Goal: Task Accomplishment & Management: Manage account settings

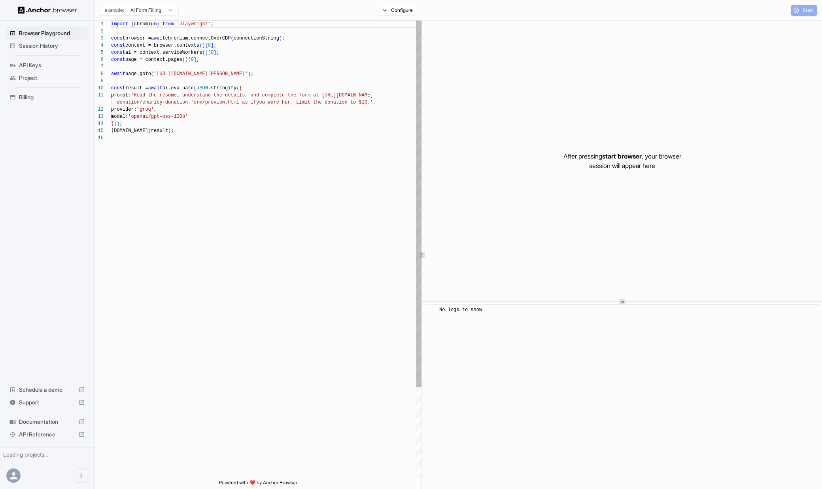
scroll to position [71, 0]
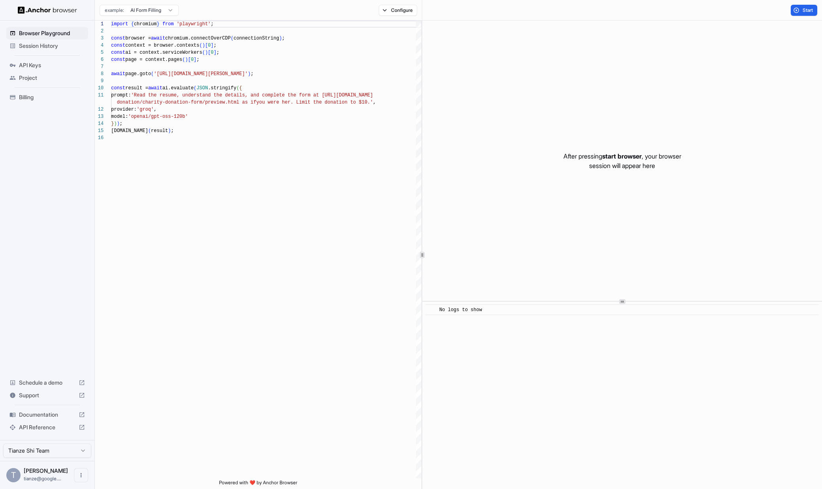
click at [24, 101] on span "Billing" at bounding box center [52, 97] width 66 height 8
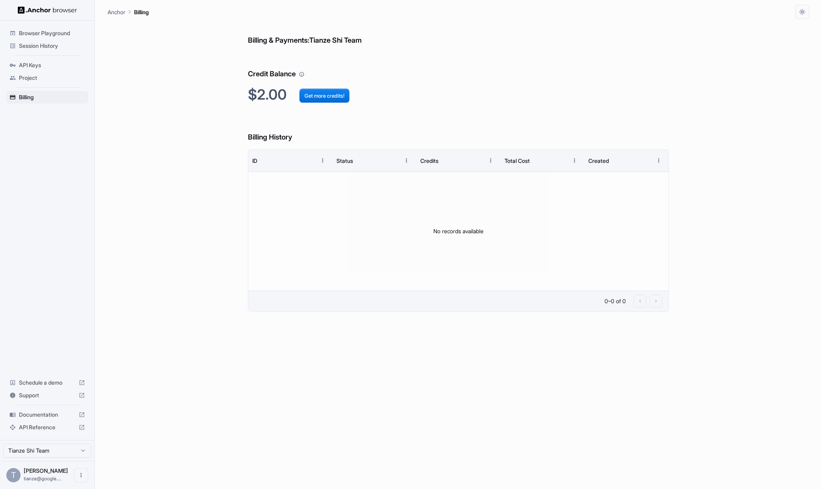
click at [58, 34] on span "Browser Playground" at bounding box center [52, 33] width 66 height 8
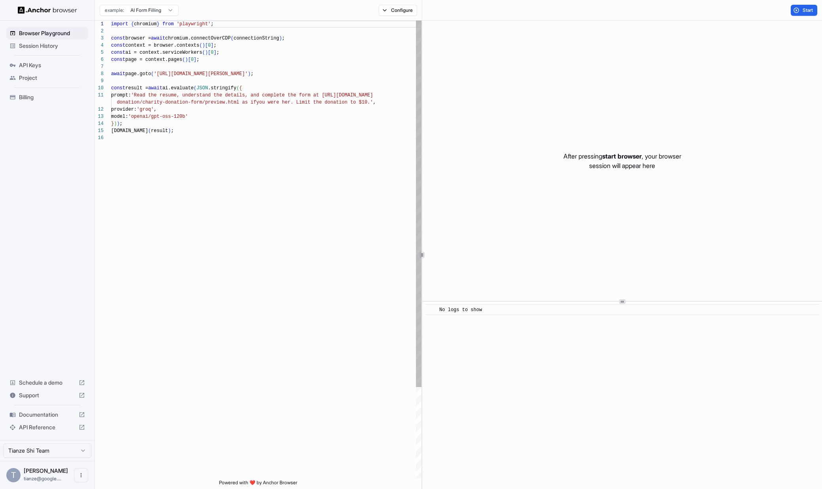
scroll to position [71, 0]
click at [53, 48] on span "Session History" at bounding box center [52, 46] width 66 height 8
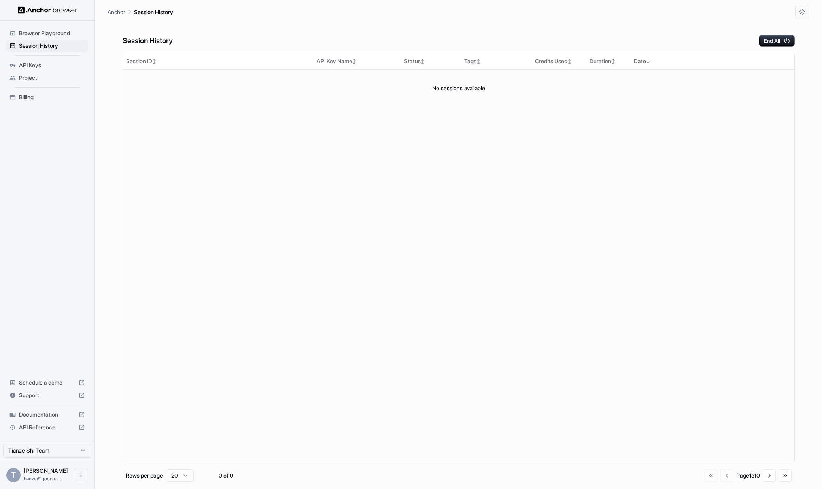
click at [55, 31] on span "Browser Playground" at bounding box center [52, 33] width 66 height 8
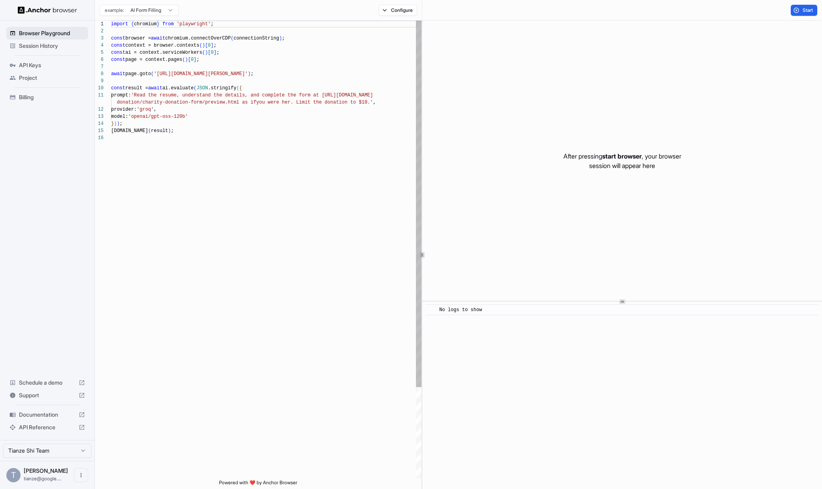
scroll to position [71, 0]
type textarea "**********"
click at [229, 150] on div "import { chromium } from 'playwright' ; const browser = await chromium.connectO…" at bounding box center [266, 307] width 310 height 572
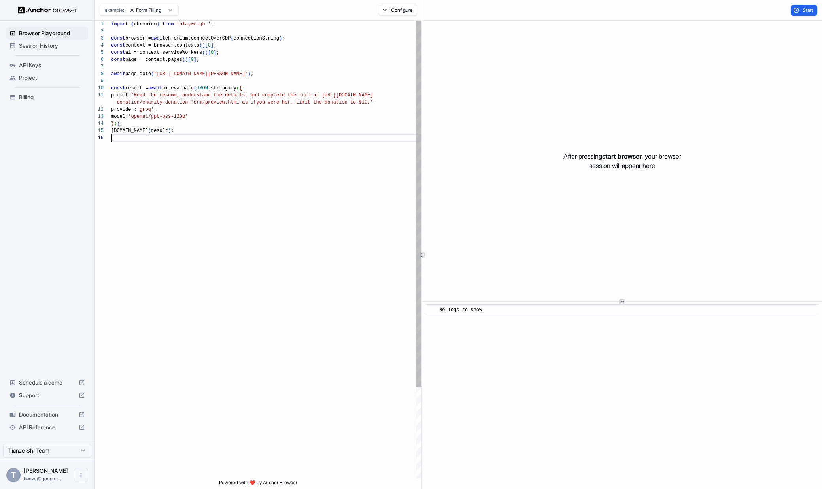
click at [229, 150] on div "import { chromium } from 'playwright' ; const browser = await chromium.connectO…" at bounding box center [266, 307] width 310 height 572
click at [198, 138] on div "import { chromium } from 'playwright' ; const browser = await chromium.connectO…" at bounding box center [266, 307] width 310 height 572
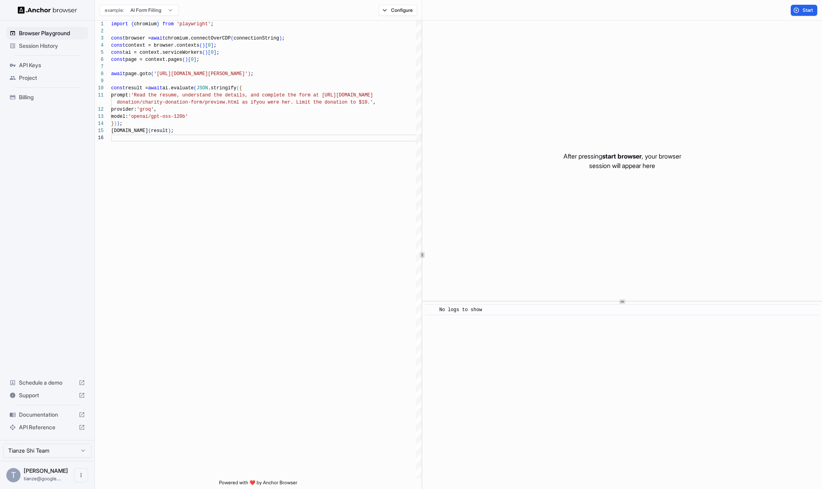
click at [53, 411] on span "Documentation" at bounding box center [47, 415] width 57 height 8
click at [397, 8] on button "Configure" at bounding box center [398, 10] width 38 height 11
click at [518, 49] on button "button" at bounding box center [510, 47] width 14 height 8
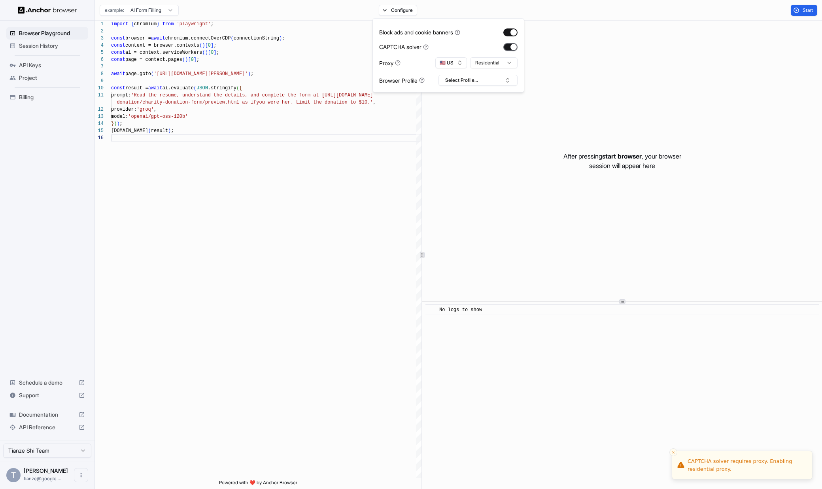
click at [518, 49] on button "button" at bounding box center [510, 47] width 14 height 8
click at [507, 69] on html "Browser Playground Session History API Keys Project Billing Schedule a demo Sup…" at bounding box center [411, 244] width 822 height 489
click at [509, 72] on html "Browser Playground Session History API Keys Project Billing Schedule a demo Sup…" at bounding box center [411, 244] width 822 height 489
click at [510, 69] on html "Browser Playground Session History API Keys Project Billing Schedule a demo Sup…" at bounding box center [411, 244] width 822 height 489
click at [402, 8] on button "Configure" at bounding box center [398, 10] width 38 height 11
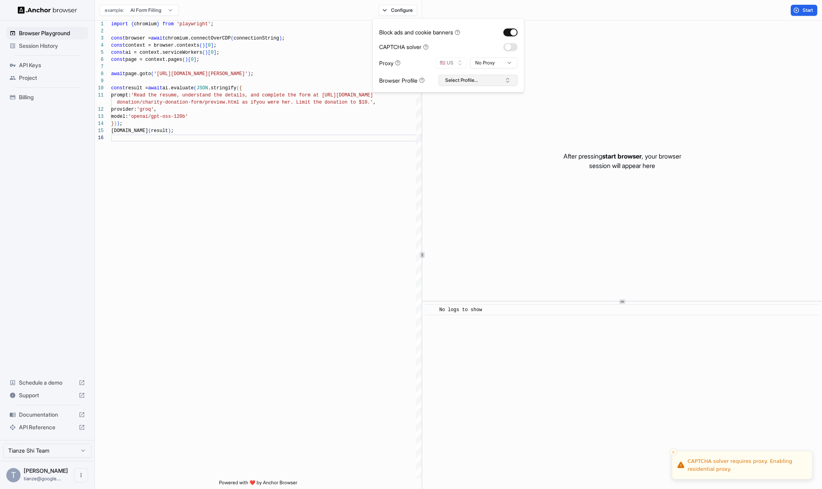
click at [499, 86] on button "Select Profile..." at bounding box center [478, 80] width 79 height 11
click at [425, 83] on icon at bounding box center [422, 81] width 6 height 6
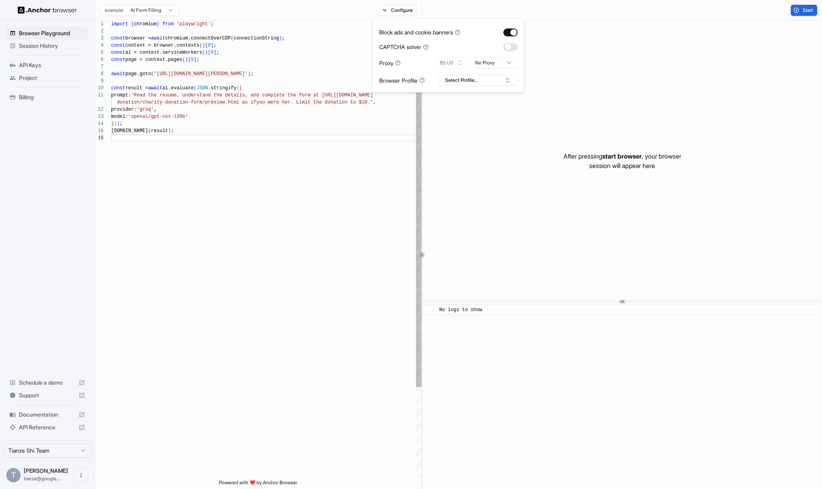
click at [317, 199] on div "import { chromium } from 'playwright' ; const browser = await chromium.connectO…" at bounding box center [266, 307] width 310 height 572
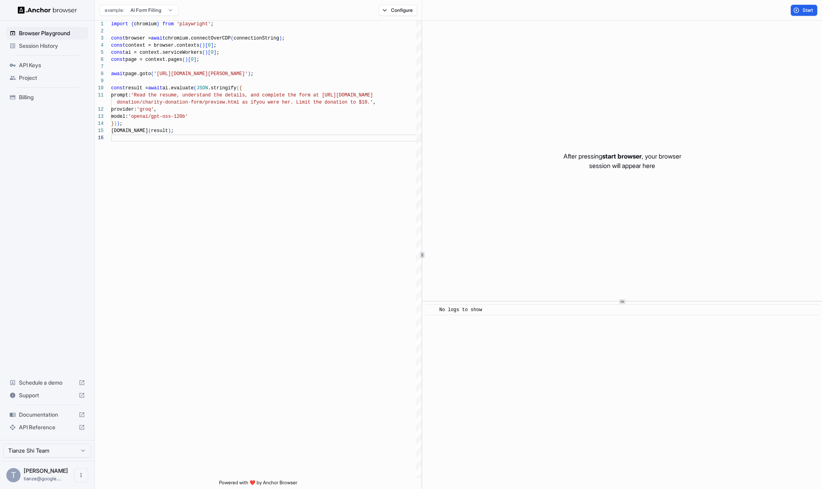
click at [37, 47] on span "Session History" at bounding box center [52, 46] width 66 height 8
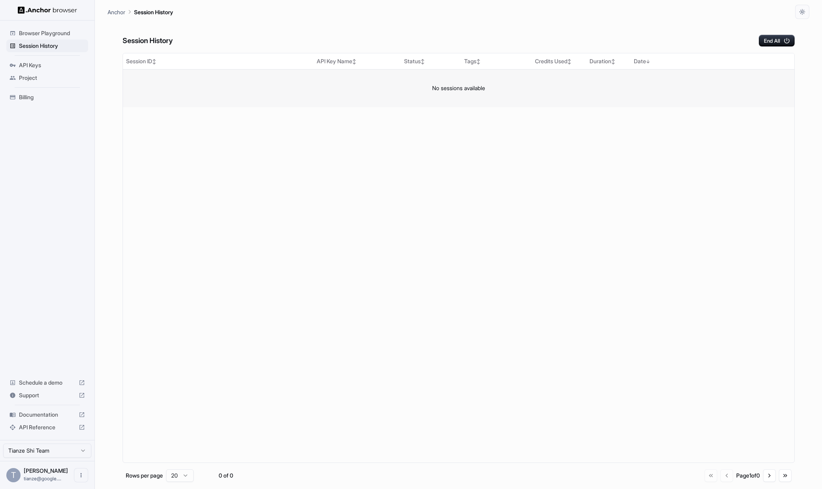
click at [431, 104] on td "No sessions available" at bounding box center [458, 88] width 671 height 38
click at [51, 33] on span "Browser Playground" at bounding box center [52, 33] width 66 height 8
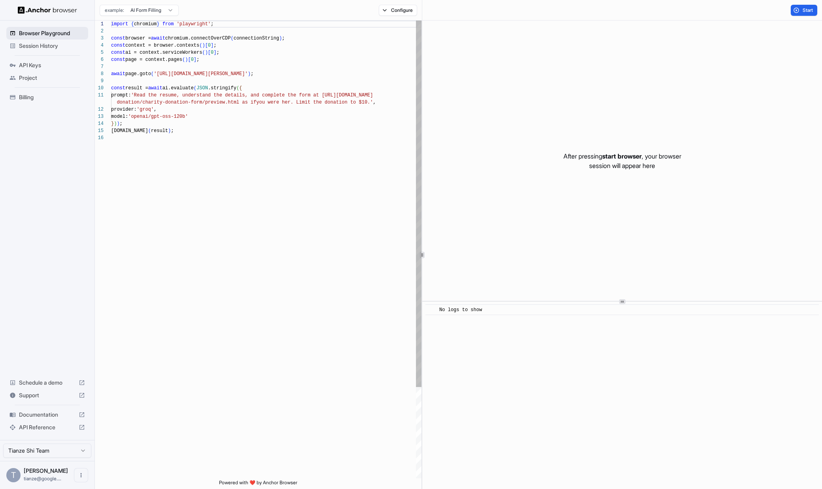
scroll to position [71, 0]
click at [46, 42] on div "Session History" at bounding box center [47, 46] width 82 height 13
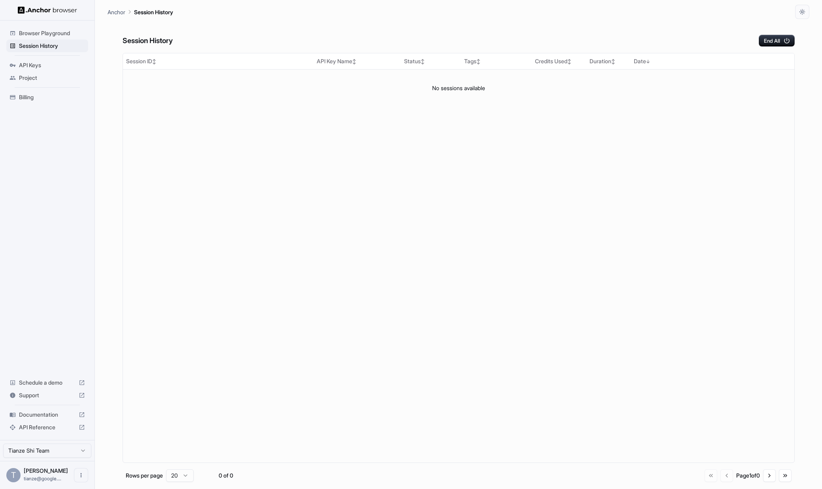
click at [45, 31] on span "Browser Playground" at bounding box center [52, 33] width 66 height 8
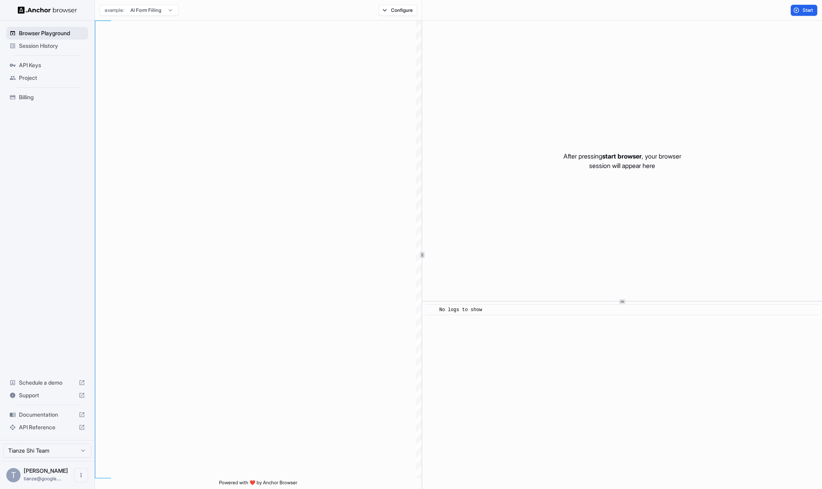
scroll to position [71, 0]
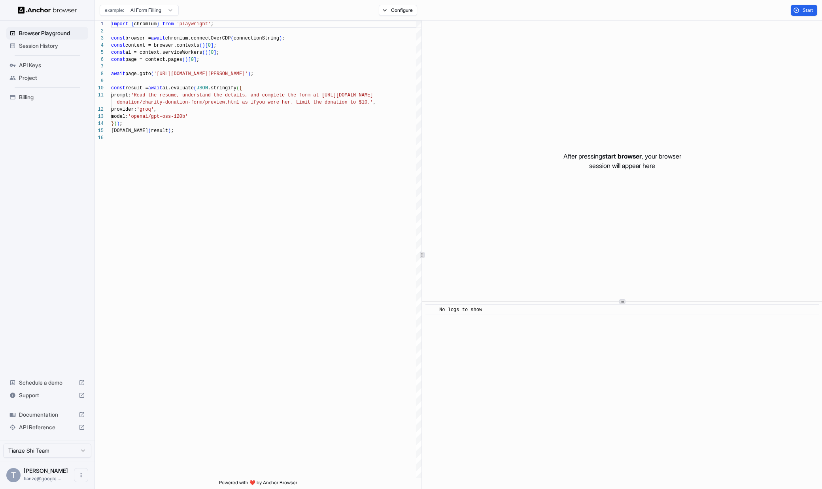
click at [36, 101] on span "Billing" at bounding box center [52, 97] width 66 height 8
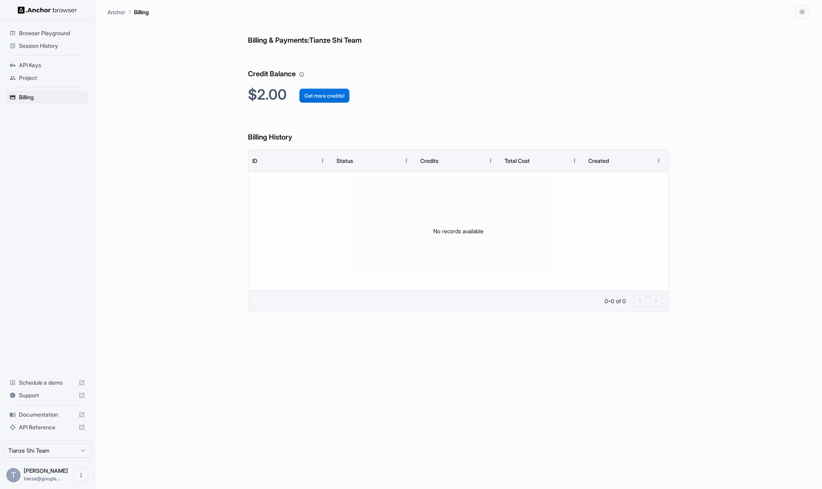
click at [350, 98] on button "Get more credits!" at bounding box center [324, 96] width 50 height 14
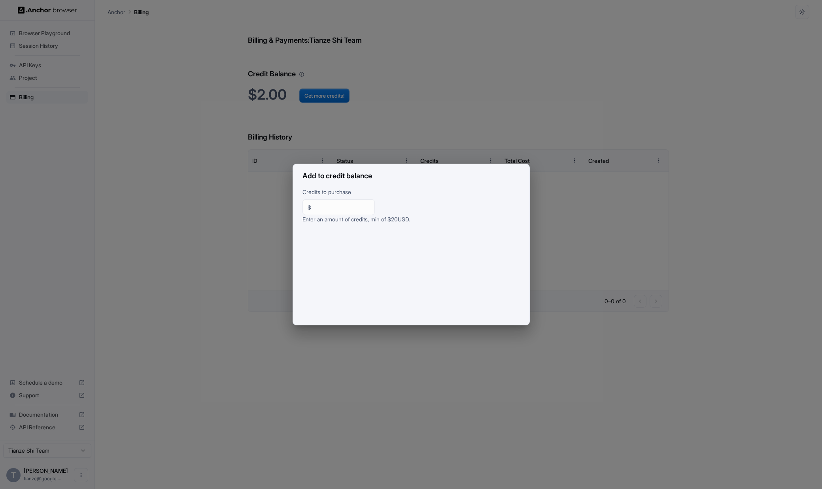
click at [423, 124] on div "Add to credit balance Credits to purchase $ ** ​ Enter an amount of credits, mi…" at bounding box center [411, 244] width 822 height 489
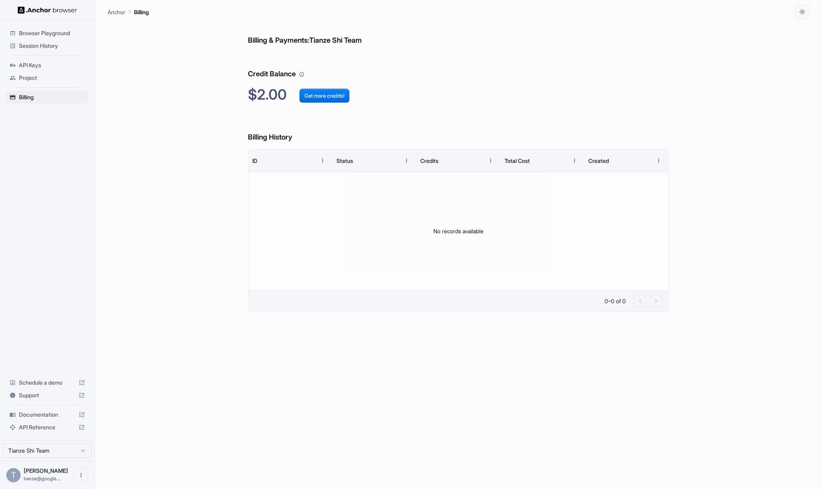
click at [47, 35] on span "Browser Playground" at bounding box center [52, 33] width 66 height 8
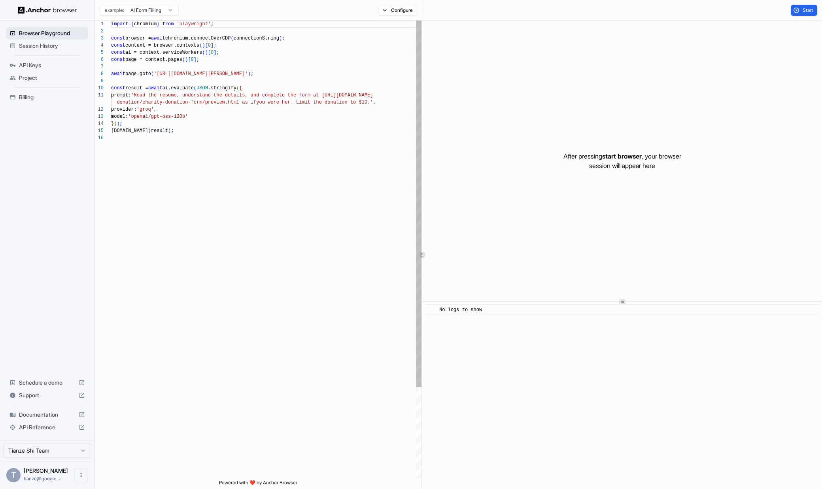
scroll to position [71, 0]
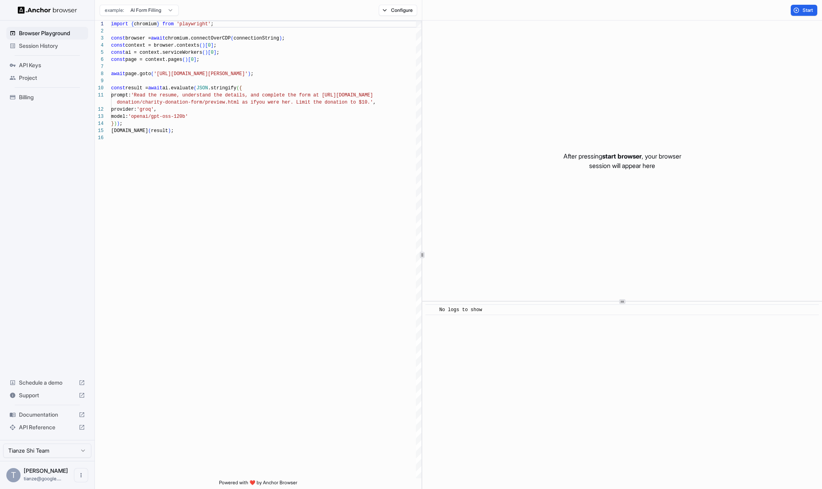
click at [34, 67] on span "API Keys" at bounding box center [52, 65] width 66 height 8
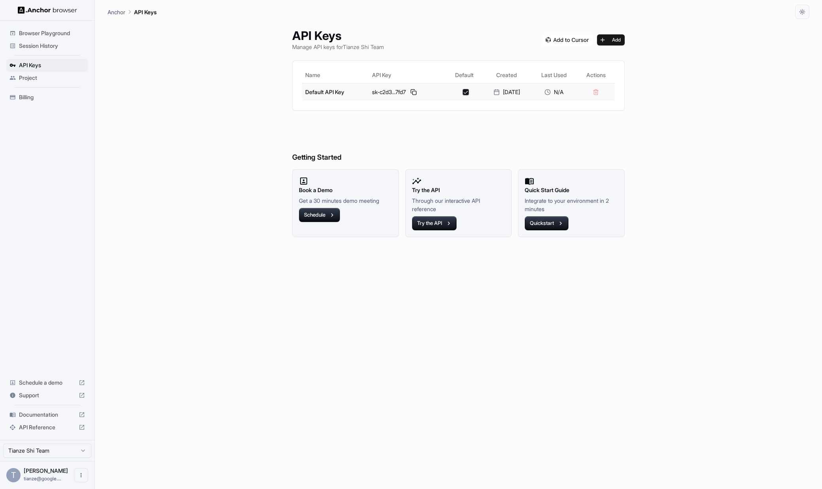
click at [399, 97] on div "sk-c2d3...7fd7" at bounding box center [407, 91] width 71 height 9
click at [409, 97] on button at bounding box center [413, 91] width 9 height 9
click at [54, 49] on span "Session History" at bounding box center [52, 46] width 66 height 8
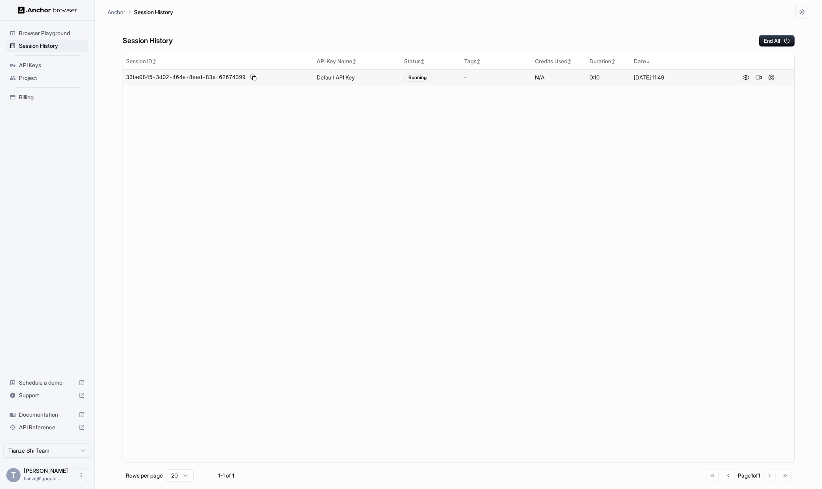
click at [741, 82] on button at bounding box center [745, 77] width 9 height 9
click at [756, 82] on button at bounding box center [758, 77] width 9 height 9
click at [28, 98] on span "Billing" at bounding box center [52, 97] width 66 height 8
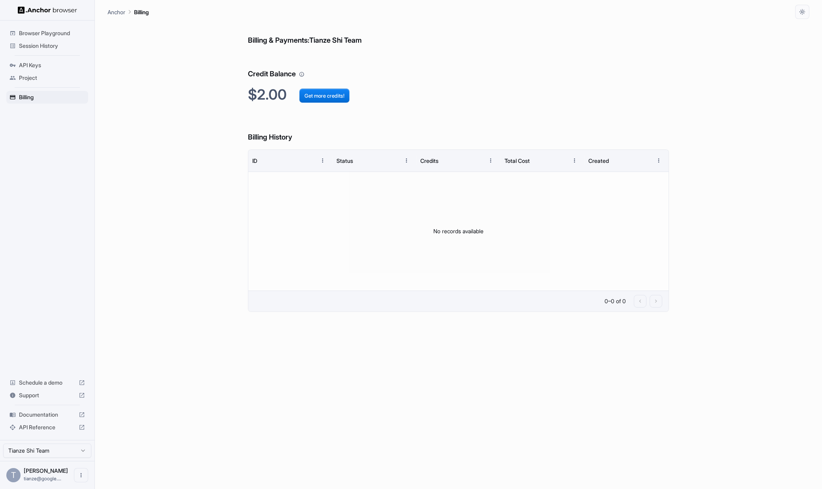
click at [54, 48] on span "Session History" at bounding box center [52, 46] width 66 height 8
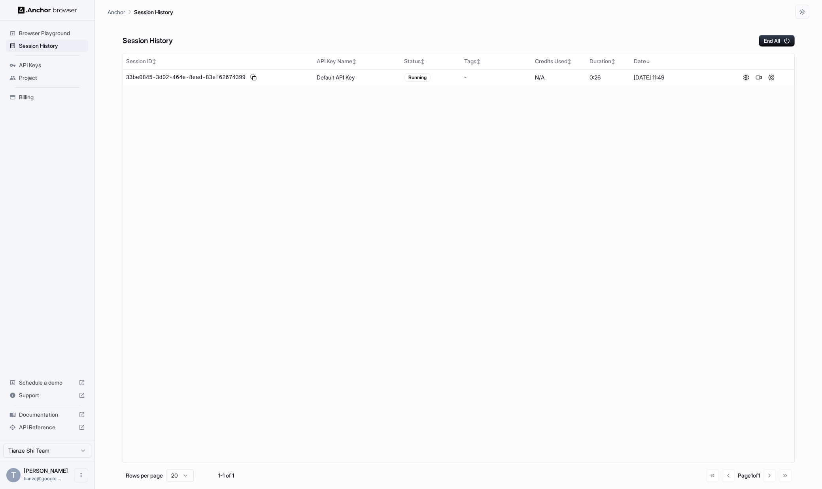
click at [31, 101] on span "Billing" at bounding box center [52, 97] width 66 height 8
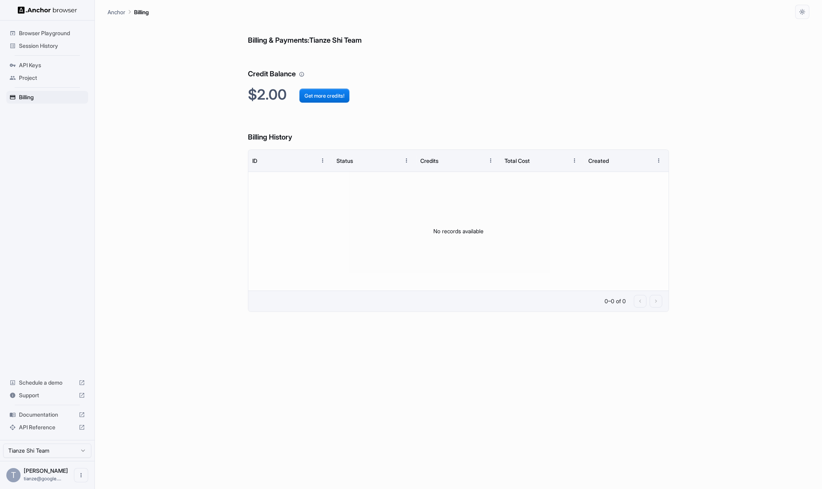
click at [272, 103] on h2 "$2.00 Get more credits!" at bounding box center [458, 94] width 421 height 17
click at [246, 102] on div "Billing & Payments: Tianze Shi Team Credit Balance $2.00 Get more credits! Bill…" at bounding box center [459, 254] width 702 height 470
click at [43, 47] on span "Session History" at bounding box center [52, 46] width 66 height 8
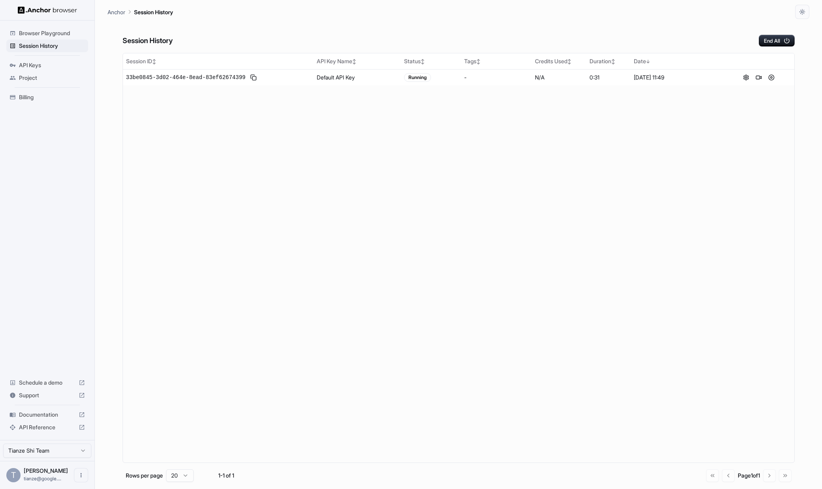
click at [396, 146] on div "Session ID ↕ API Key Name ↕ Status ↕ Tags ↕ Credits Used ↕ Duration ↕ Date ↓ 33…" at bounding box center [459, 258] width 672 height 410
click at [258, 82] on button at bounding box center [253, 77] width 9 height 9
click at [758, 82] on button at bounding box center [758, 77] width 9 height 9
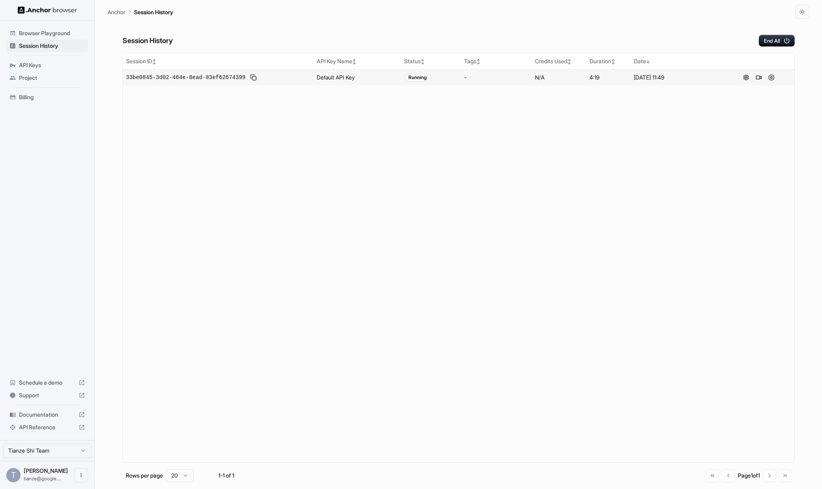
click at [26, 101] on span "Billing" at bounding box center [52, 97] width 66 height 8
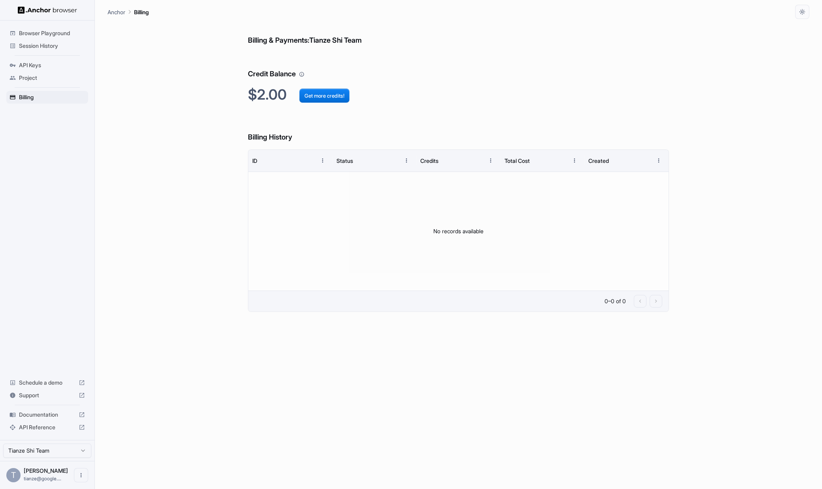
click at [45, 43] on span "Session History" at bounding box center [52, 46] width 66 height 8
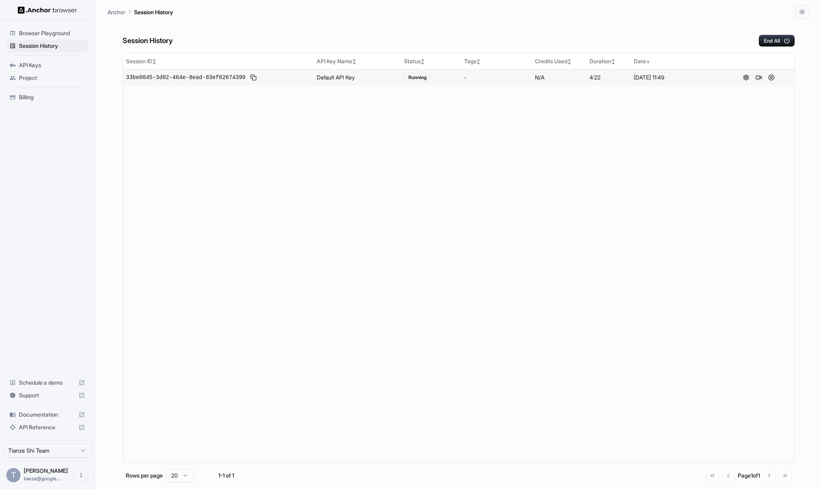
click at [759, 82] on button at bounding box center [758, 77] width 9 height 9
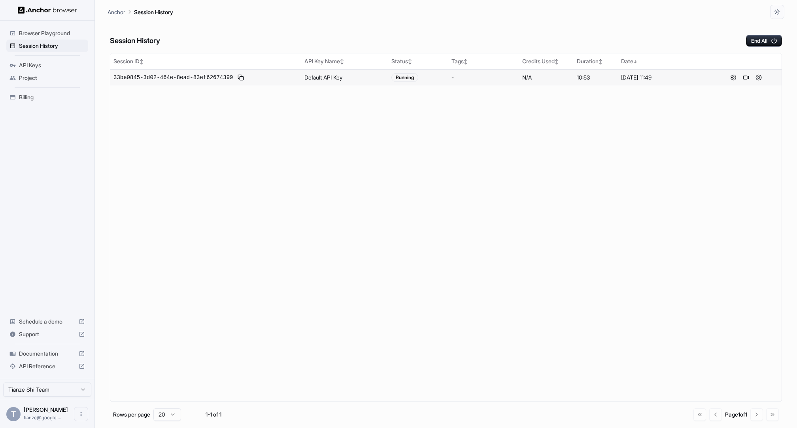
click at [37, 93] on ul "Browser Playground Session History API Keys Project Billing" at bounding box center [47, 65] width 88 height 83
click at [33, 101] on span "Billing" at bounding box center [52, 97] width 66 height 8
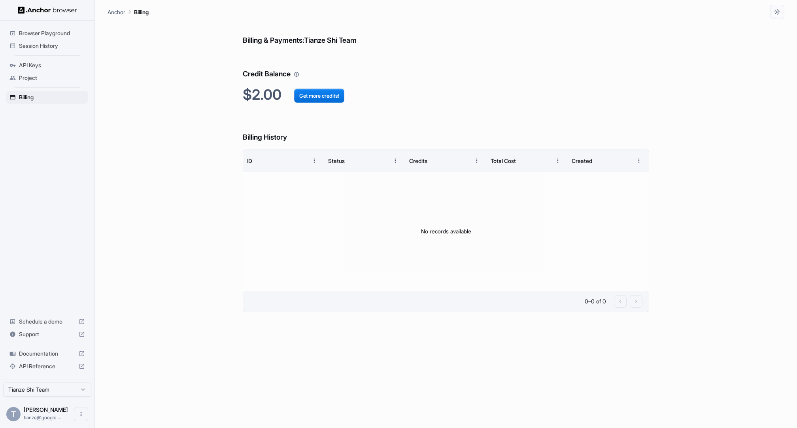
click at [47, 45] on span "Session History" at bounding box center [52, 46] width 66 height 8
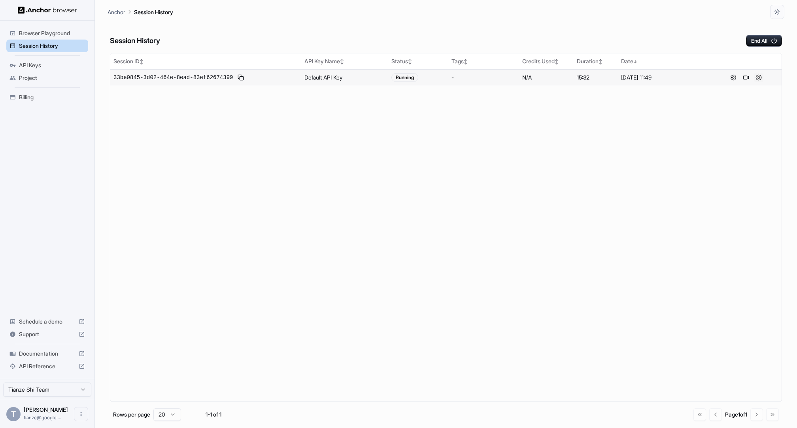
click at [760, 81] on button at bounding box center [758, 77] width 9 height 9
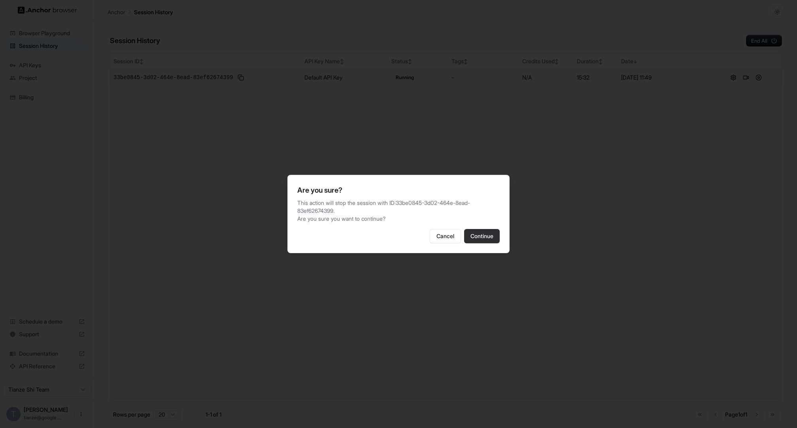
click at [500, 237] on button "Continue" at bounding box center [482, 236] width 36 height 14
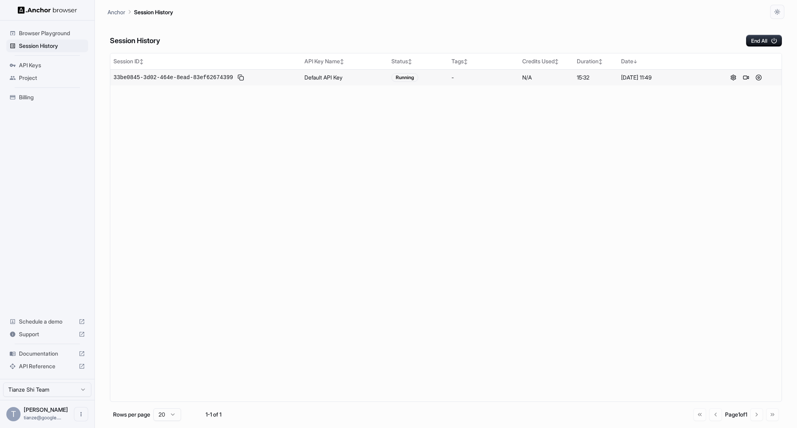
click at [431, 231] on div "Session ID ↕ API Key Name ↕ Status ↕ Tags ↕ Credits Used ↕ Duration ↕ Date ↓ 33…" at bounding box center [446, 227] width 672 height 349
click at [36, 101] on span "Billing" at bounding box center [52, 97] width 66 height 8
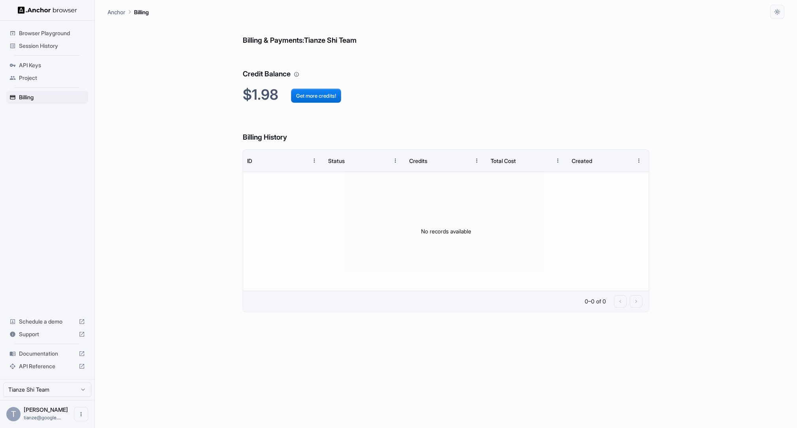
click at [49, 43] on span "Session History" at bounding box center [52, 46] width 66 height 8
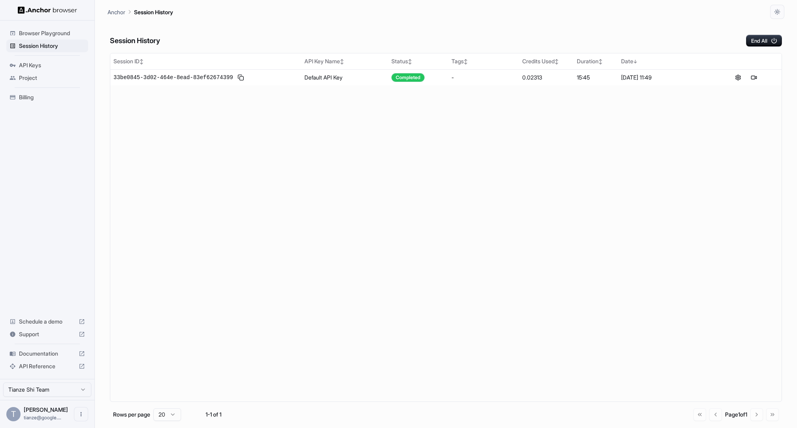
click at [34, 101] on span "Billing" at bounding box center [52, 97] width 66 height 8
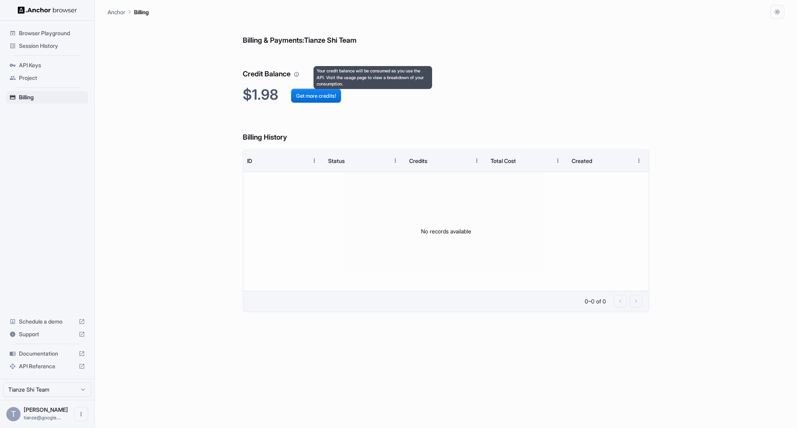
click at [299, 77] on icon "Your credit balance will be consumed as you use the API. Visit the usage page t…" at bounding box center [297, 74] width 5 height 5
click at [379, 55] on h6 "Credit Balance" at bounding box center [446, 66] width 406 height 27
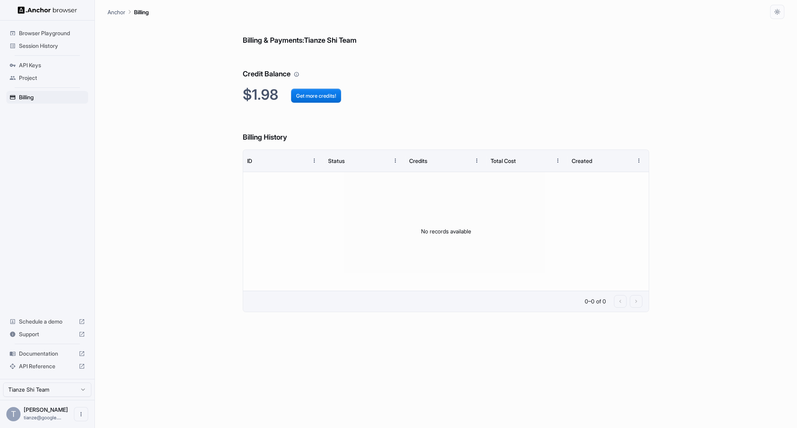
click at [269, 102] on h2 "$1.98 Get more credits!" at bounding box center [446, 94] width 406 height 17
click at [49, 52] on div "Session History" at bounding box center [47, 46] width 82 height 13
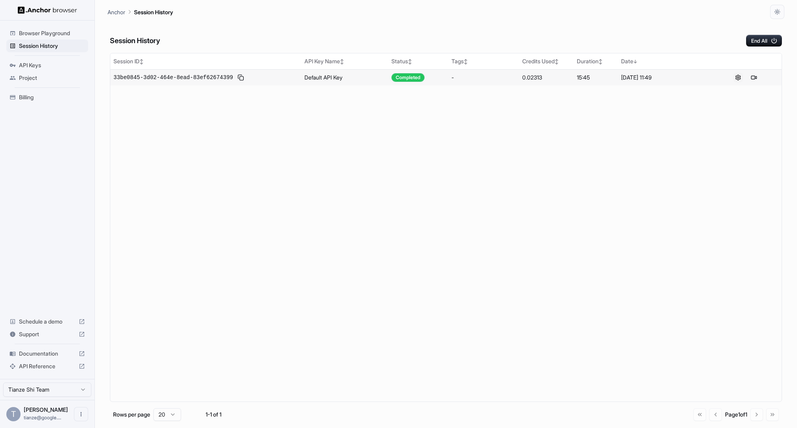
click at [740, 82] on button at bounding box center [738, 77] width 9 height 9
click at [619, 157] on div "Session ID ↕ API Key Name ↕ Status ↕ Tags ↕ Credits Used ↕ Duration ↕ Date ↓ 33…" at bounding box center [446, 227] width 672 height 349
click at [246, 82] on button at bounding box center [240, 77] width 9 height 9
click at [261, 109] on div "Session ID ↕ API Key Name ↕ Status ↕ Tags ↕ Credits Used ↕ Duration ↕ Date ↓ 33…" at bounding box center [446, 227] width 672 height 349
click at [335, 84] on td "Default API Key" at bounding box center [344, 77] width 87 height 16
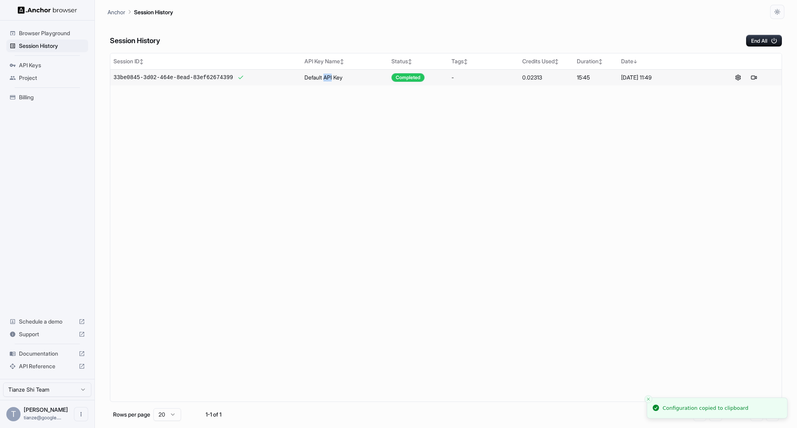
click at [335, 84] on td "Default API Key" at bounding box center [344, 77] width 87 height 16
click at [399, 82] on div "Completed" at bounding box center [407, 77] width 33 height 9
click at [742, 82] on button at bounding box center [738, 77] width 9 height 9
click at [643, 155] on div "Session ID ↕ API Key Name ↕ Status ↕ Tags ↕ Credits Used ↕ Duration ↕ Date ↓ 33…" at bounding box center [446, 227] width 672 height 349
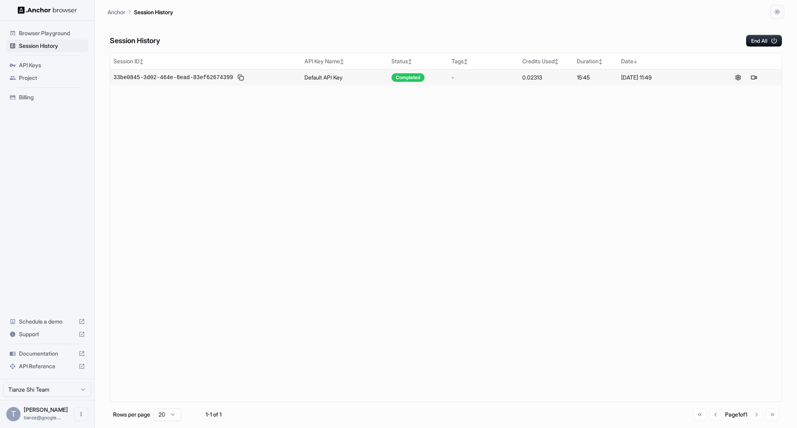
click at [735, 82] on button at bounding box center [738, 77] width 9 height 9
click at [684, 137] on div "Session ID ↕ API Key Name ↕ Status ↕ Tags ↕ Credits Used ↕ Duration ↕ Date ↓ 33…" at bounding box center [446, 227] width 672 height 349
click at [38, 36] on span "Browser Playground" at bounding box center [52, 33] width 66 height 8
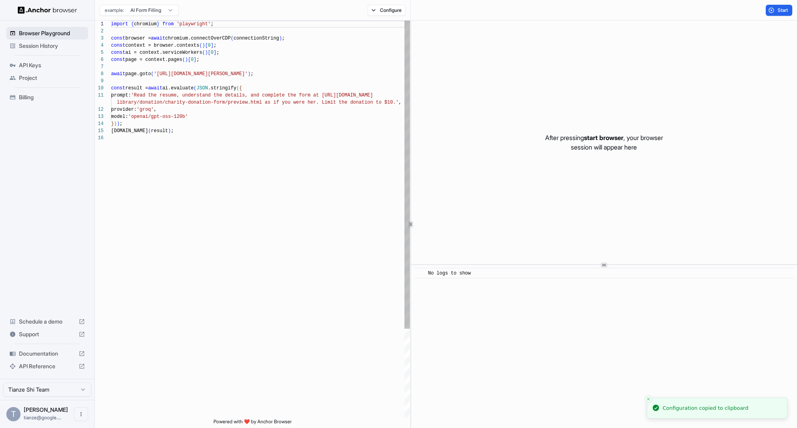
scroll to position [71, 0]
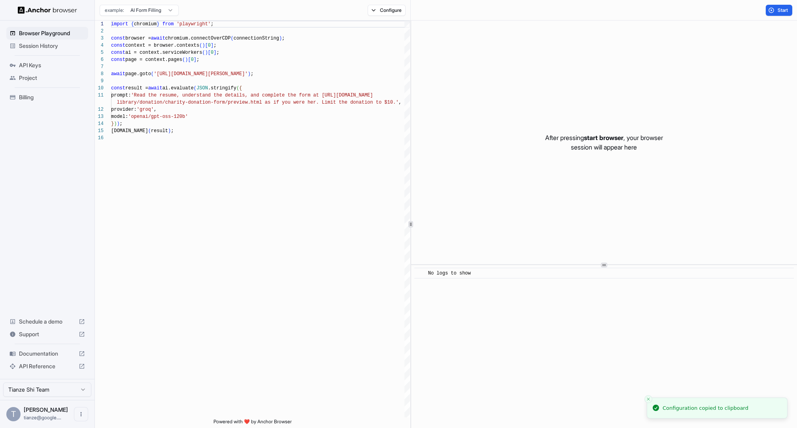
click at [39, 47] on span "Session History" at bounding box center [52, 46] width 66 height 8
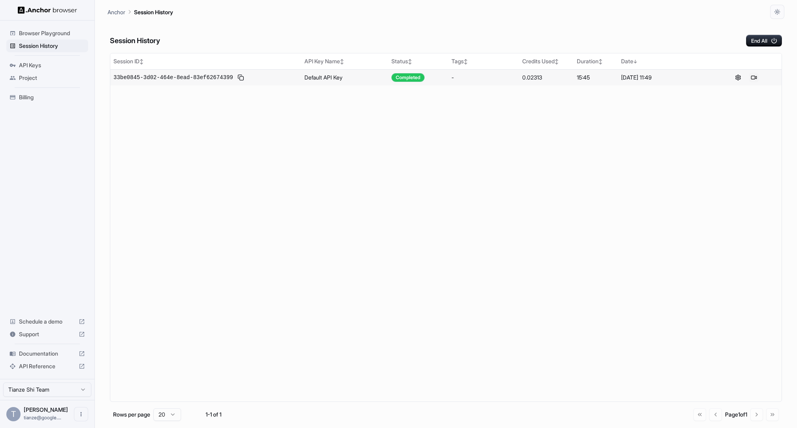
click at [758, 82] on button at bounding box center [753, 77] width 9 height 9
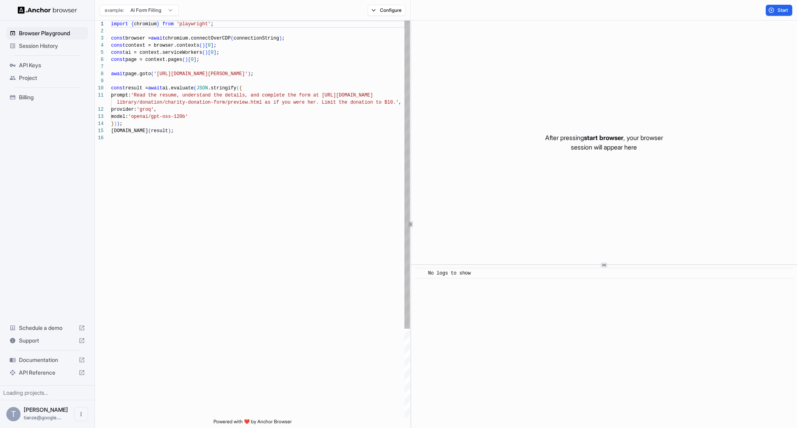
scroll to position [71, 0]
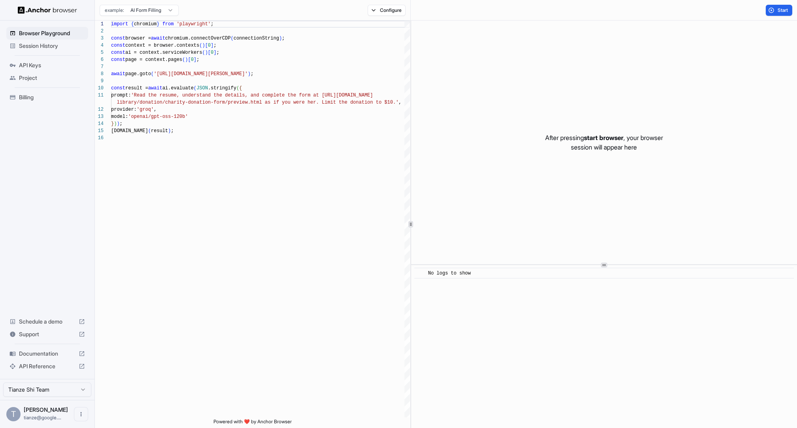
click at [49, 49] on span "Session History" at bounding box center [52, 46] width 66 height 8
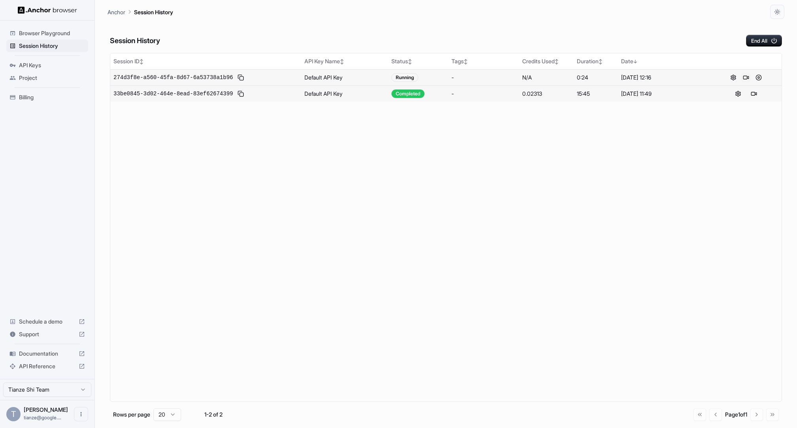
click at [747, 82] on button at bounding box center [745, 77] width 9 height 9
click at [760, 82] on button at bounding box center [758, 77] width 9 height 9
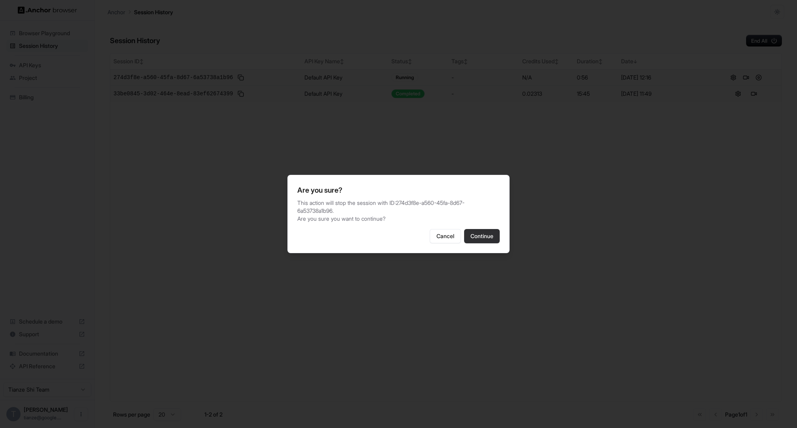
click at [487, 242] on button "Continue" at bounding box center [482, 236] width 36 height 14
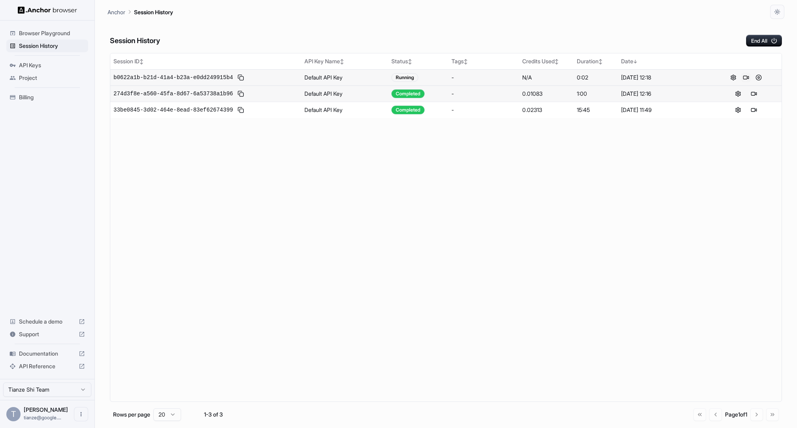
click at [748, 82] on button at bounding box center [745, 77] width 9 height 9
click at [760, 82] on button at bounding box center [758, 77] width 9 height 9
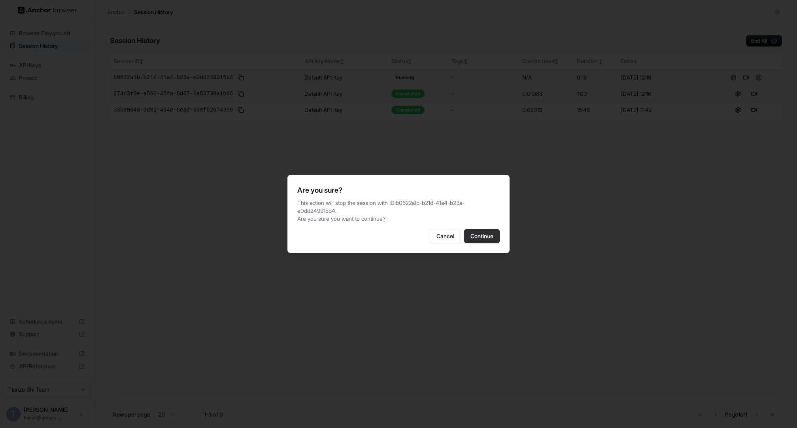
click at [497, 238] on button "Continue" at bounding box center [482, 236] width 36 height 14
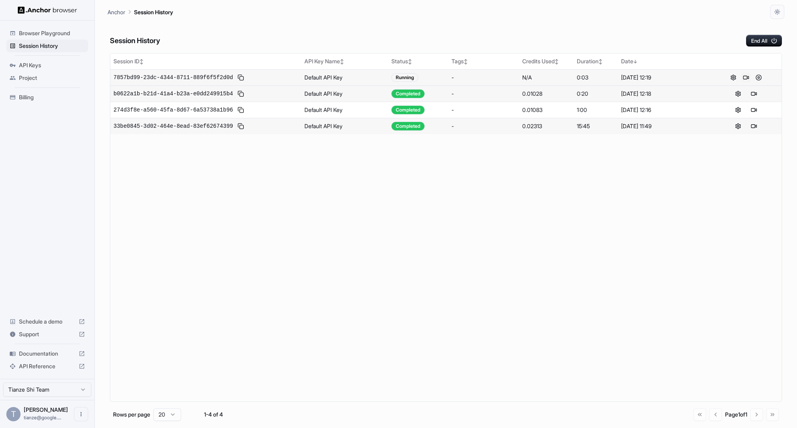
click at [746, 82] on button at bounding box center [745, 77] width 9 height 9
click at [748, 82] on button at bounding box center [745, 77] width 9 height 9
click at [747, 82] on button at bounding box center [745, 77] width 9 height 9
click at [744, 82] on button at bounding box center [745, 77] width 9 height 9
click at [759, 82] on button at bounding box center [758, 77] width 9 height 9
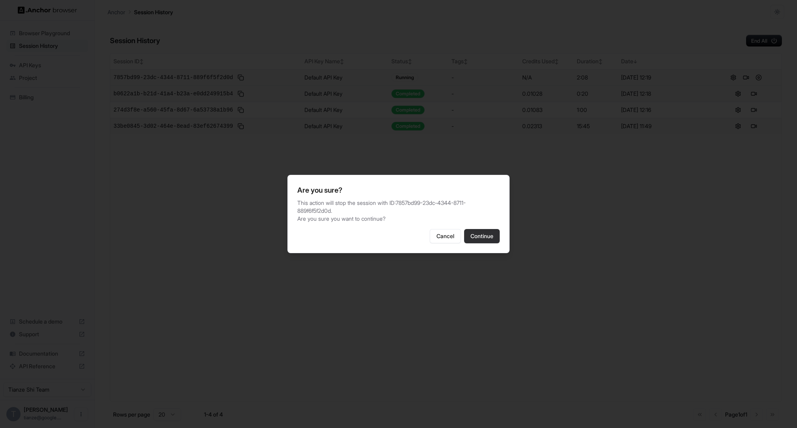
click at [500, 241] on button "Continue" at bounding box center [482, 236] width 36 height 14
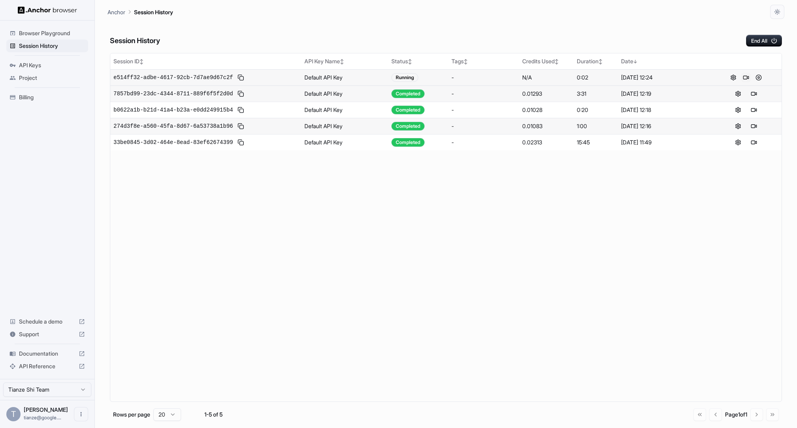
click at [745, 82] on button at bounding box center [745, 77] width 9 height 9
click at [760, 82] on button at bounding box center [758, 77] width 9 height 9
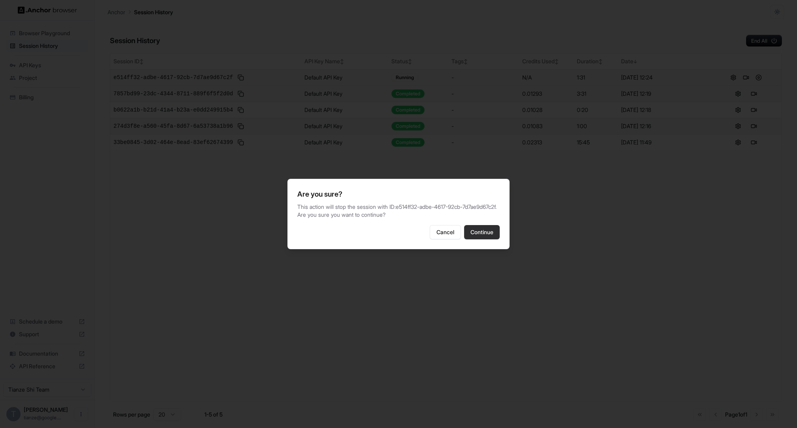
click at [500, 239] on button "Continue" at bounding box center [482, 232] width 36 height 14
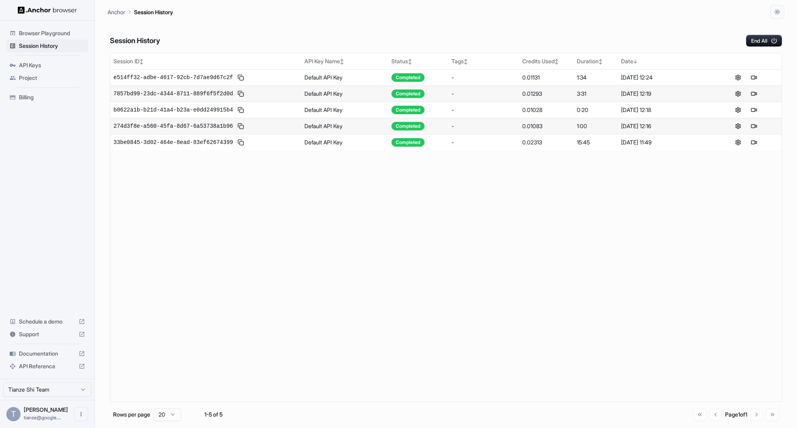
click at [59, 101] on span "Billing" at bounding box center [52, 97] width 66 height 8
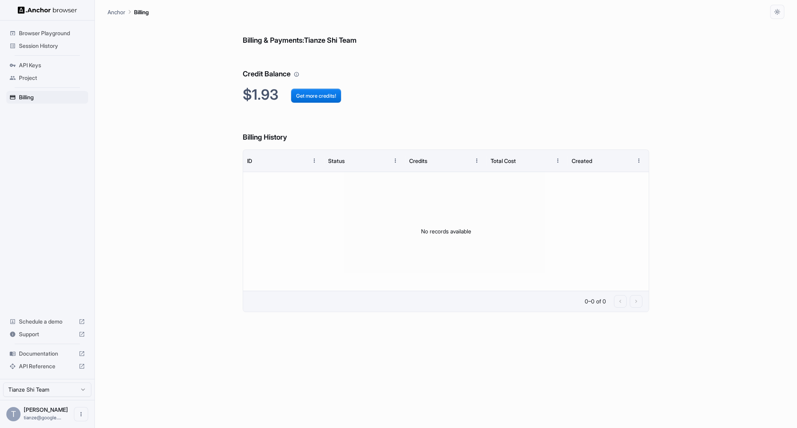
click at [42, 68] on span "API Keys" at bounding box center [52, 65] width 66 height 8
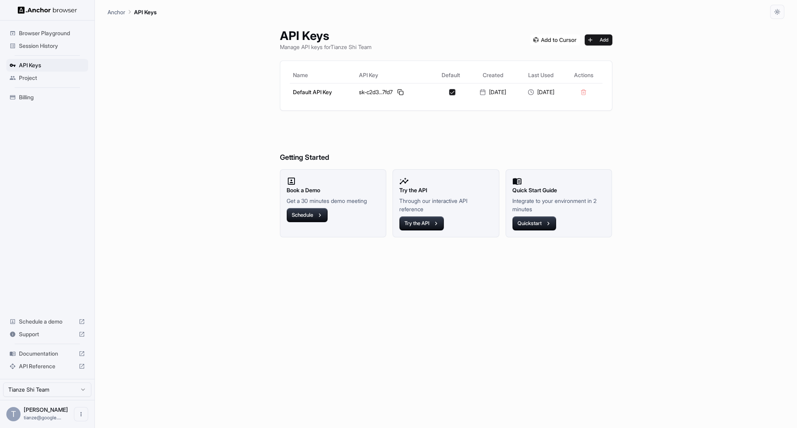
click at [60, 46] on span "Session History" at bounding box center [52, 46] width 66 height 8
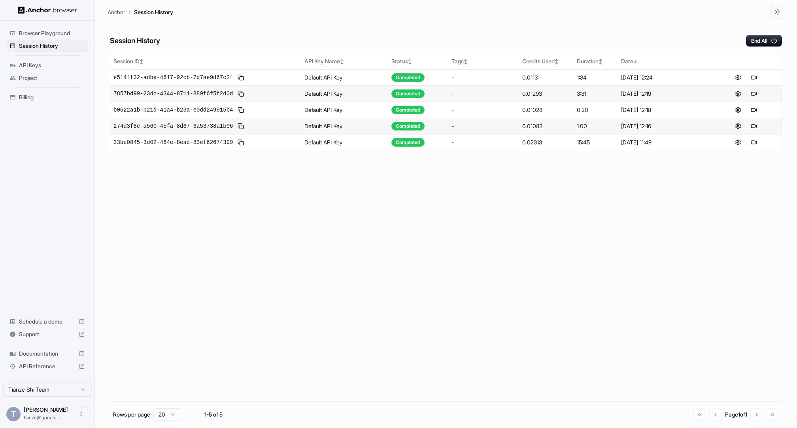
click at [517, 210] on div "Session ID ↕ API Key Name ↕ Status ↕ Tags ↕ Credits Used ↕ Duration ↕ Date ↓ e5…" at bounding box center [446, 227] width 672 height 349
